Goal: Information Seeking & Learning: Learn about a topic

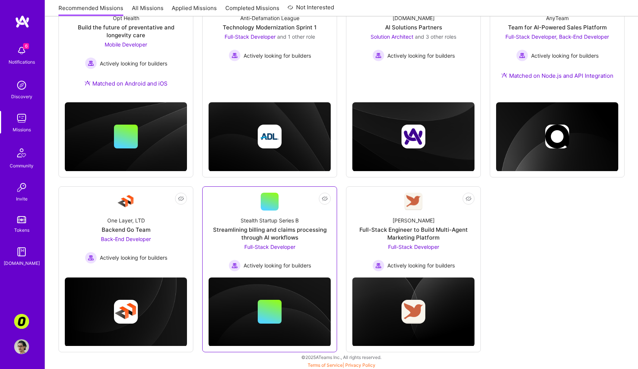
scroll to position [141, 0]
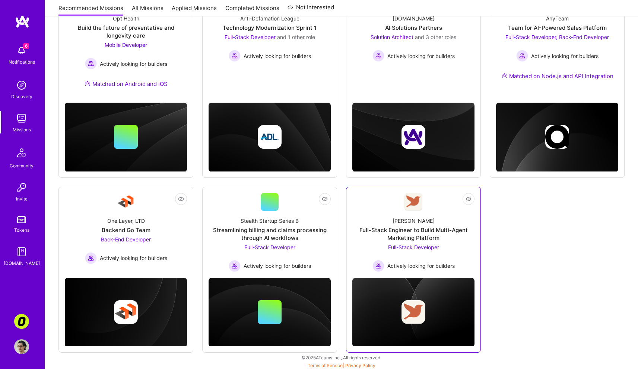
click at [466, 252] on div "[PERSON_NAME] Full-Stack Engineer to Build Multi-Agent Marketing Platform Full-…" at bounding box center [413, 241] width 122 height 61
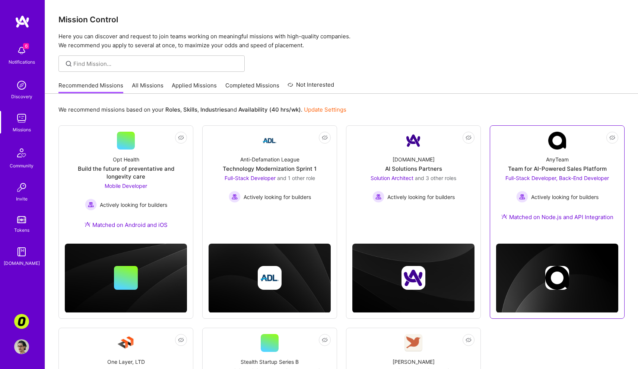
click at [584, 161] on div "AnyTeam Team for AI-Powered Sales Platform Full-Stack Developer, Back-End Devel…" at bounding box center [557, 190] width 122 height 80
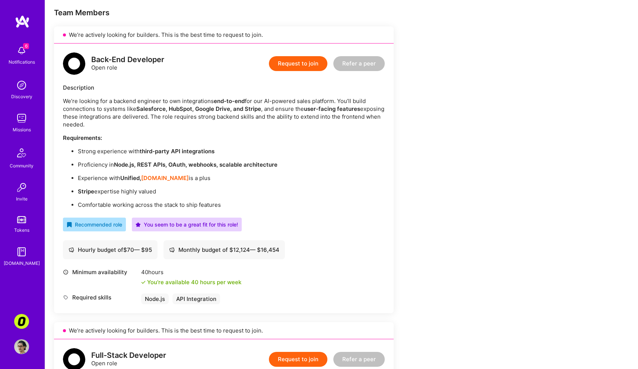
scroll to position [359, 0]
